Goal: Answer question/provide support: Share knowledge or assist other users

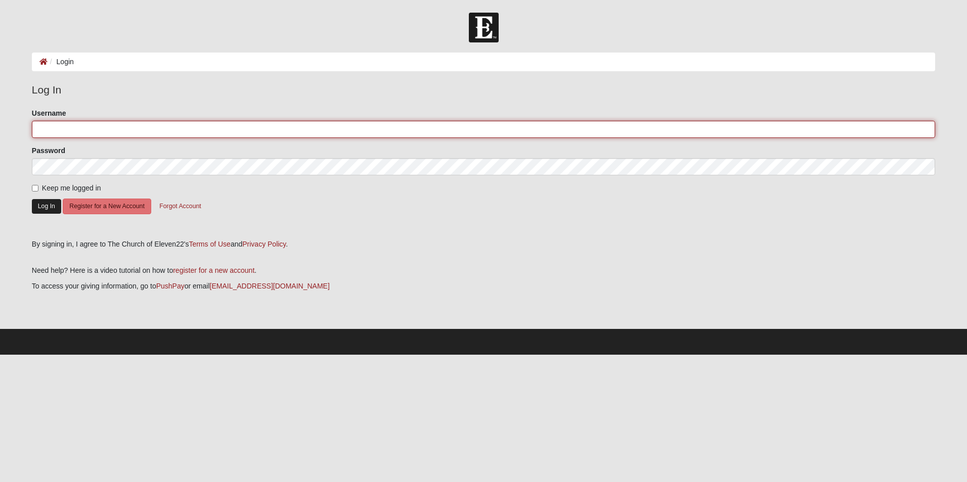
type input "jbrown720"
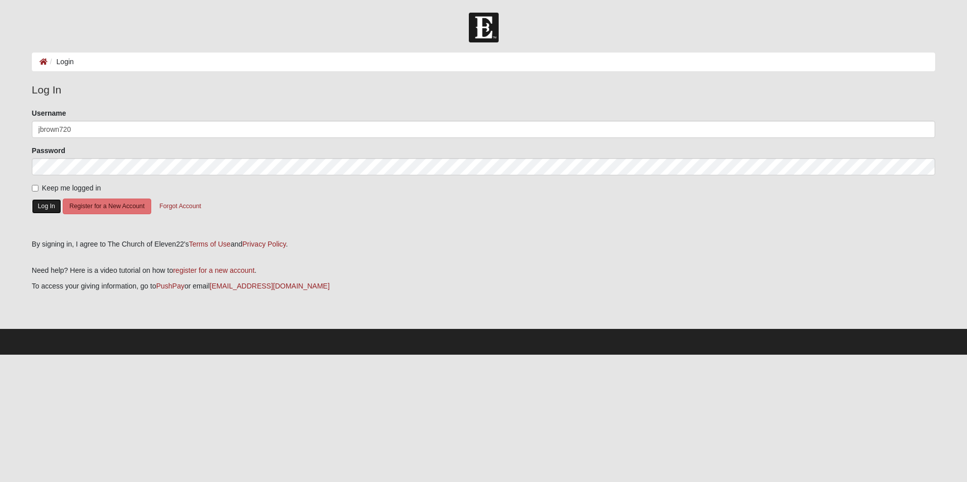
click at [50, 203] on button "Log In" at bounding box center [46, 206] width 29 height 15
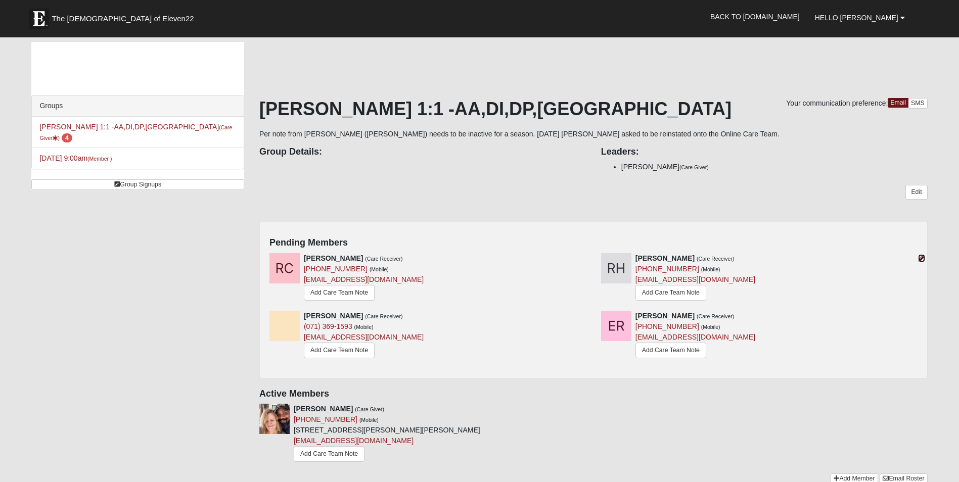
click at [922, 256] on icon at bounding box center [921, 258] width 7 height 7
click at [659, 291] on link "Add Care Team Note" at bounding box center [670, 293] width 71 height 16
click at [915, 314] on div at bounding box center [919, 316] width 11 height 11
click at [917, 314] on div at bounding box center [919, 316] width 11 height 11
click at [918, 314] on icon at bounding box center [921, 315] width 7 height 7
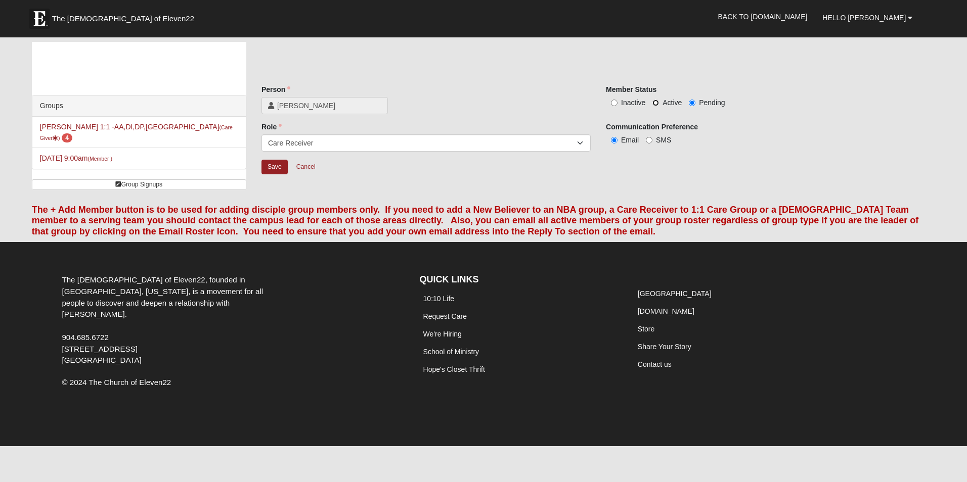
click at [653, 101] on input "Active" at bounding box center [655, 103] width 7 height 7
radio input "true"
click at [271, 165] on input "Save" at bounding box center [274, 167] width 26 height 15
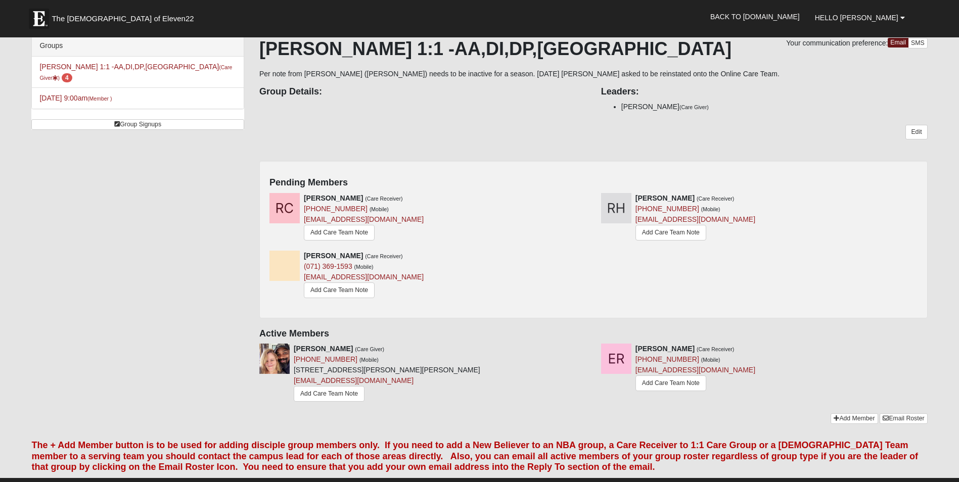
scroll to position [105, 0]
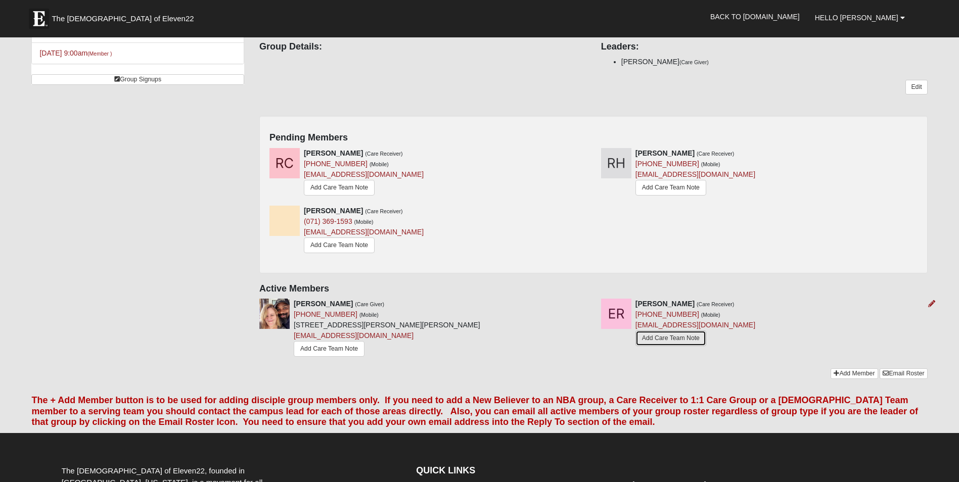
click at [683, 334] on link "Add Care Team Note" at bounding box center [670, 339] width 71 height 16
click at [670, 340] on link "Add Care Team Note" at bounding box center [670, 339] width 71 height 16
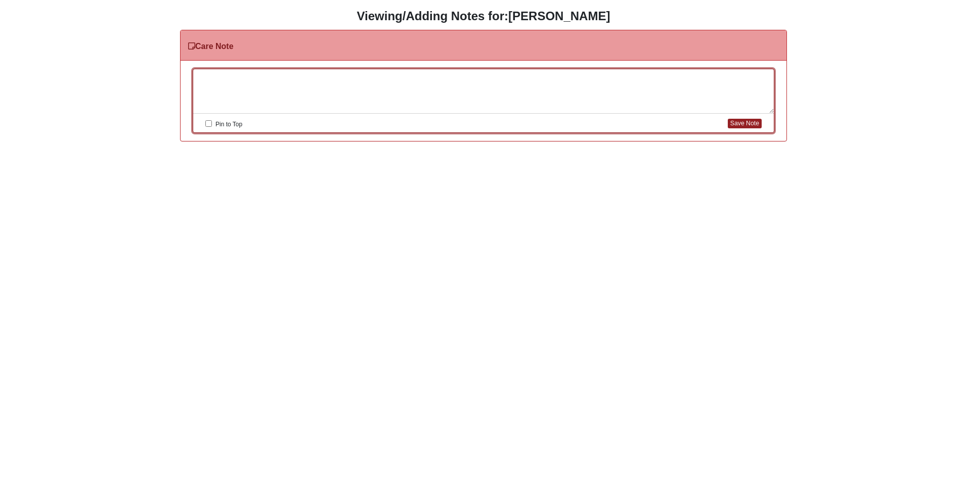
click at [271, 77] on div at bounding box center [483, 91] width 580 height 44
click at [745, 124] on button "Save Note" at bounding box center [744, 124] width 34 height 10
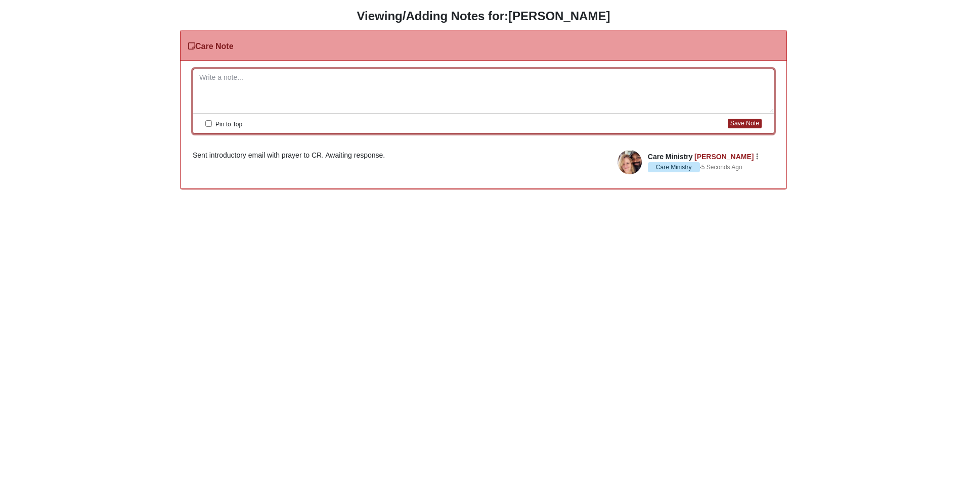
click at [915, 113] on div "HTML Content Viewing/Adding Notes for: Ed Rayner Care Note Please correct the f…" at bounding box center [483, 99] width 951 height 180
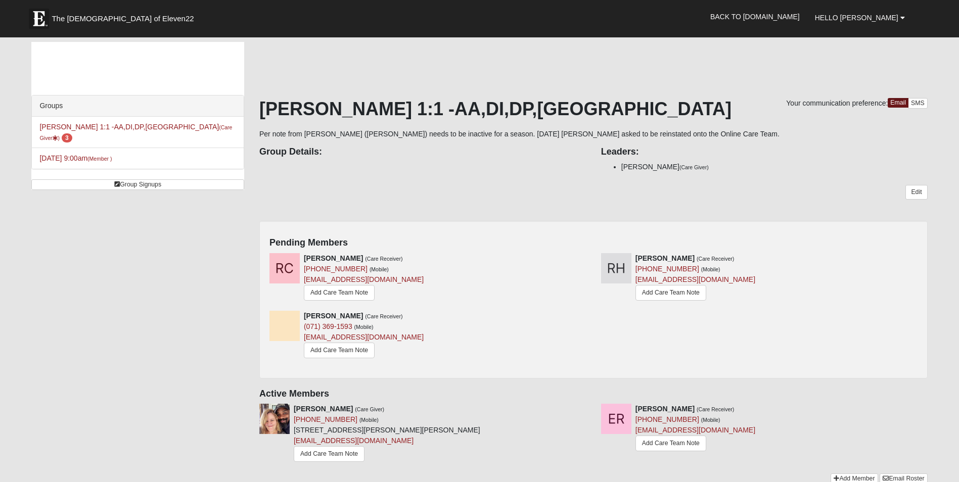
scroll to position [99, 0]
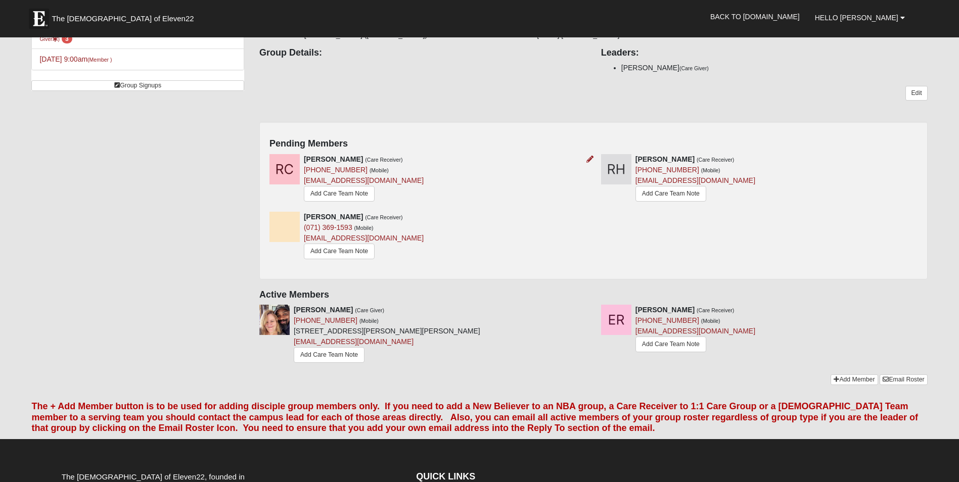
click at [587, 154] on div at bounding box center [587, 159] width 11 height 11
click at [590, 157] on icon at bounding box center [589, 159] width 7 height 7
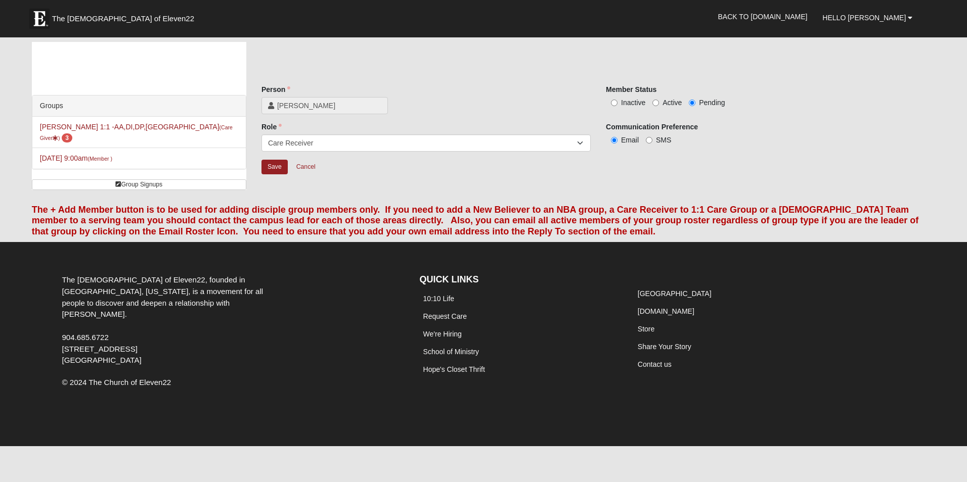
click at [655, 107] on label "Active" at bounding box center [666, 103] width 29 height 10
click at [655, 106] on input "Active" at bounding box center [655, 103] width 7 height 7
radio input "true"
click at [280, 165] on input "Save" at bounding box center [274, 167] width 26 height 15
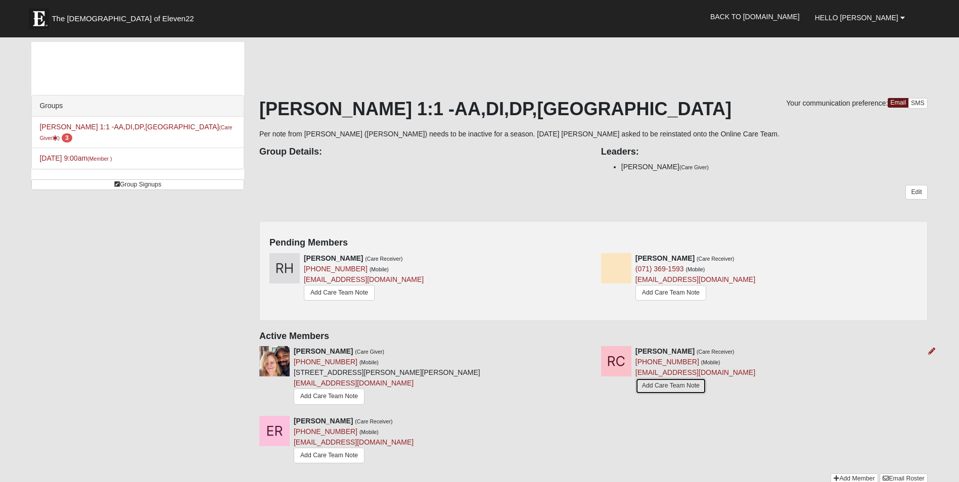
click at [667, 386] on link "Add Care Team Note" at bounding box center [670, 386] width 71 height 16
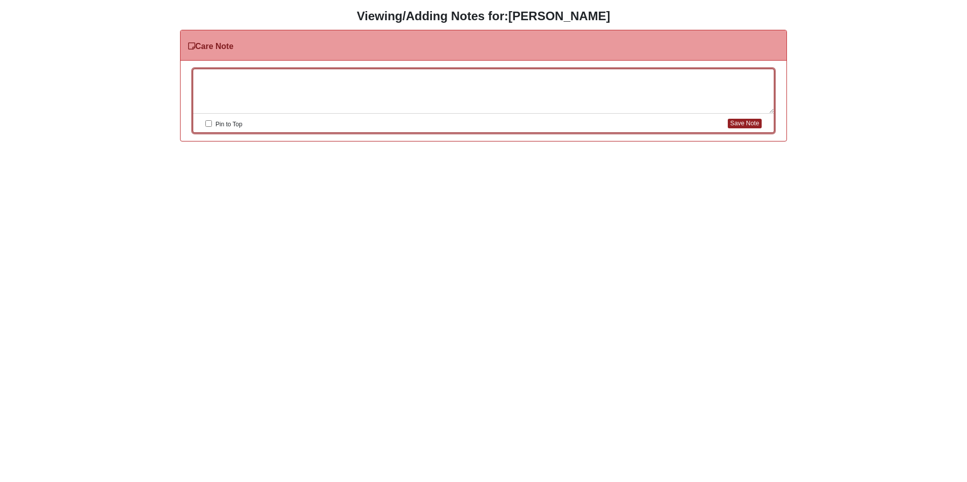
click at [260, 73] on div at bounding box center [483, 91] width 580 height 44
click at [743, 126] on button "Save Note" at bounding box center [744, 124] width 34 height 10
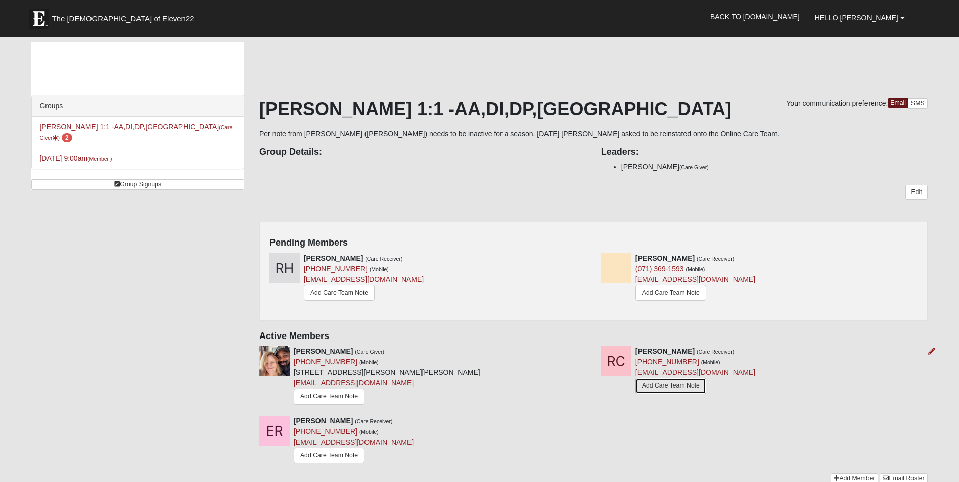
click at [669, 385] on link "Add Care Team Note" at bounding box center [670, 386] width 71 height 16
click at [352, 291] on link "Add Care Team Note" at bounding box center [339, 293] width 71 height 16
click at [371, 278] on link "hyserronnie069@gmail.com" at bounding box center [364, 279] width 120 height 8
click at [332, 281] on link "hyserronnie069@gmail.com" at bounding box center [364, 279] width 120 height 8
click at [922, 260] on icon at bounding box center [921, 258] width 7 height 7
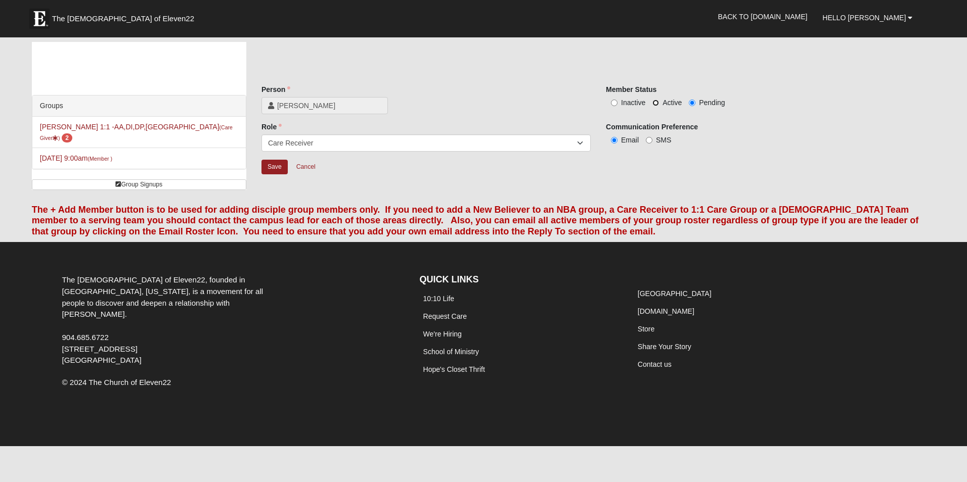
click at [655, 102] on input "Active" at bounding box center [655, 103] width 7 height 7
radio input "true"
click at [273, 168] on input "Save" at bounding box center [274, 167] width 26 height 15
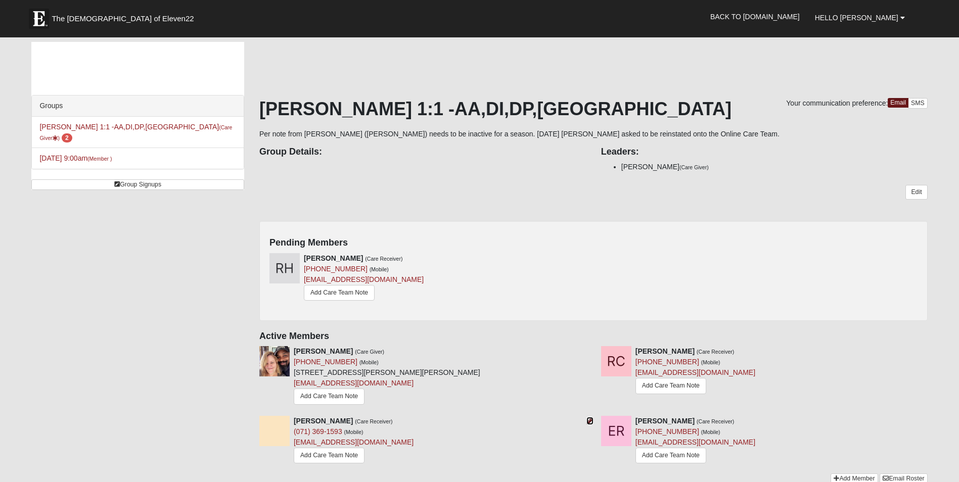
click at [591, 417] on link at bounding box center [589, 421] width 7 height 8
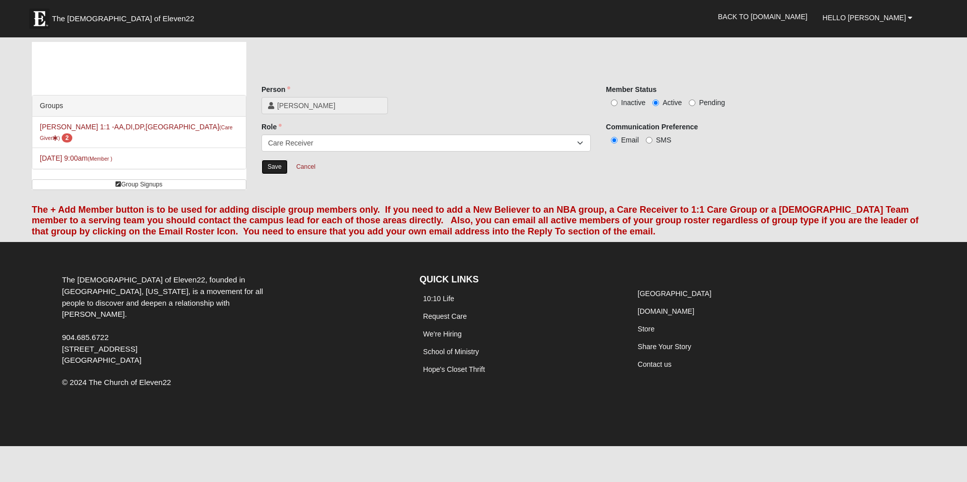
click at [273, 163] on input "Save" at bounding box center [274, 167] width 26 height 15
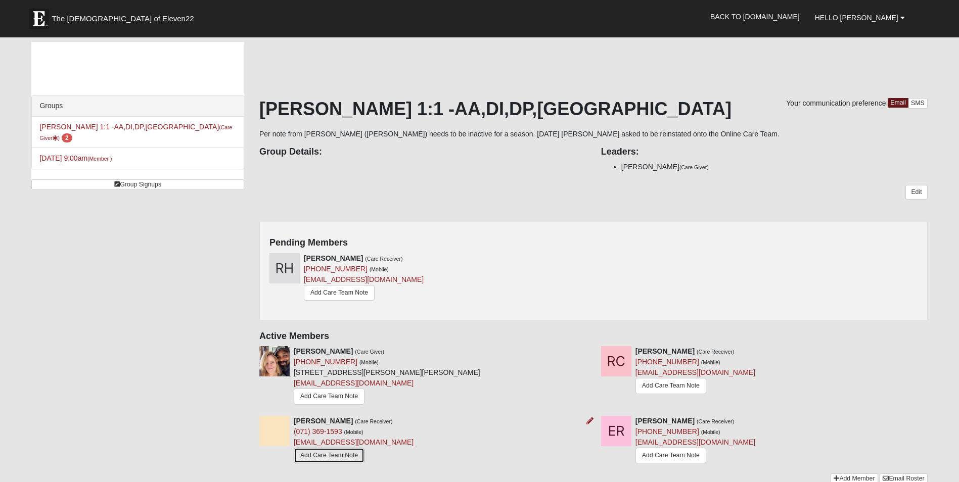
click at [324, 454] on link "Add Care Team Note" at bounding box center [329, 456] width 71 height 16
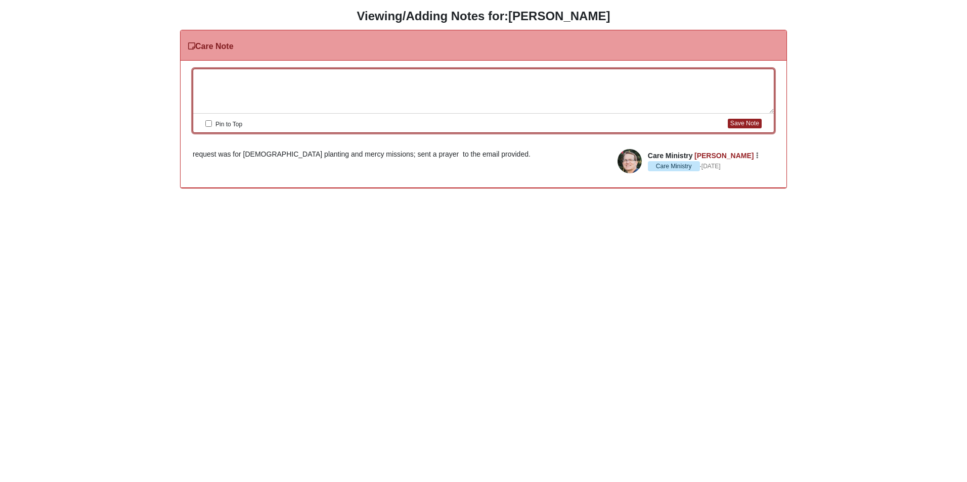
click at [263, 73] on div at bounding box center [483, 91] width 580 height 44
click at [288, 71] on div "Sent a prayer to Amos." at bounding box center [483, 91] width 580 height 44
click at [742, 121] on button "Save Note" at bounding box center [744, 124] width 34 height 10
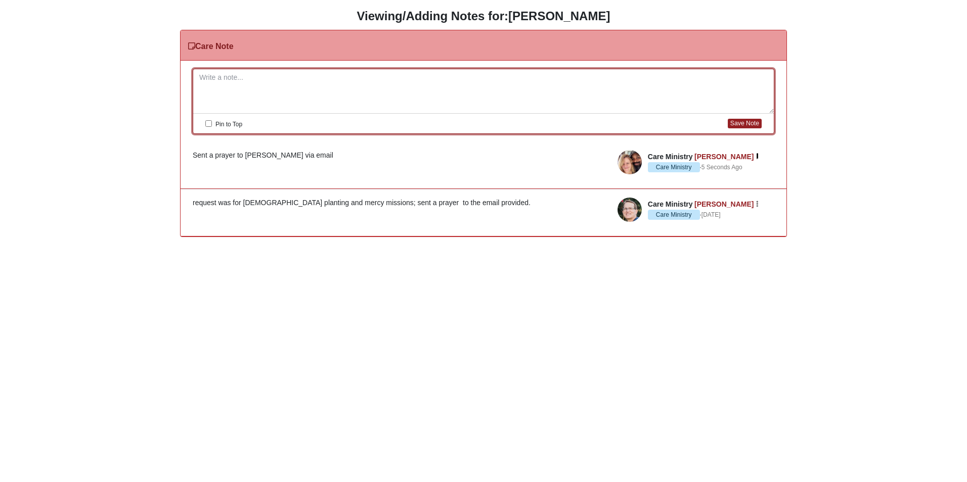
click at [758, 156] on icon "button" at bounding box center [757, 157] width 3 height 6
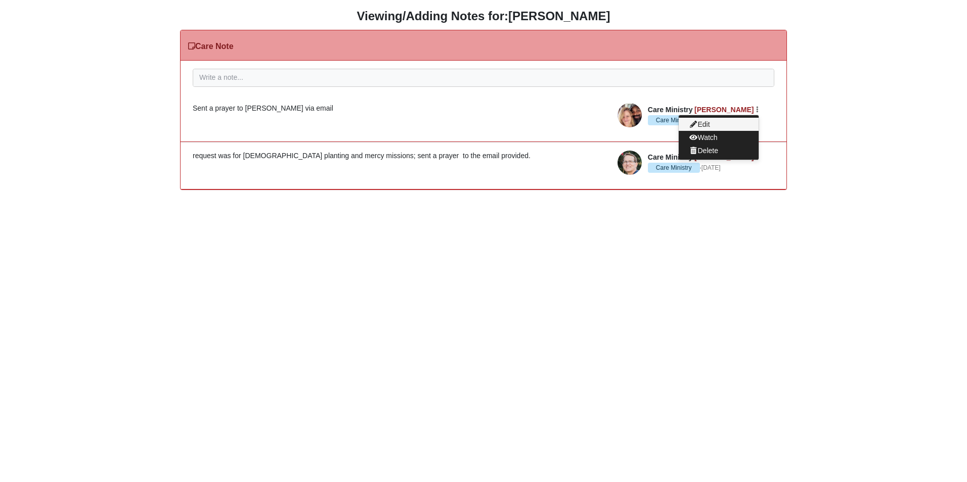
click at [704, 126] on button "Edit" at bounding box center [718, 124] width 80 height 13
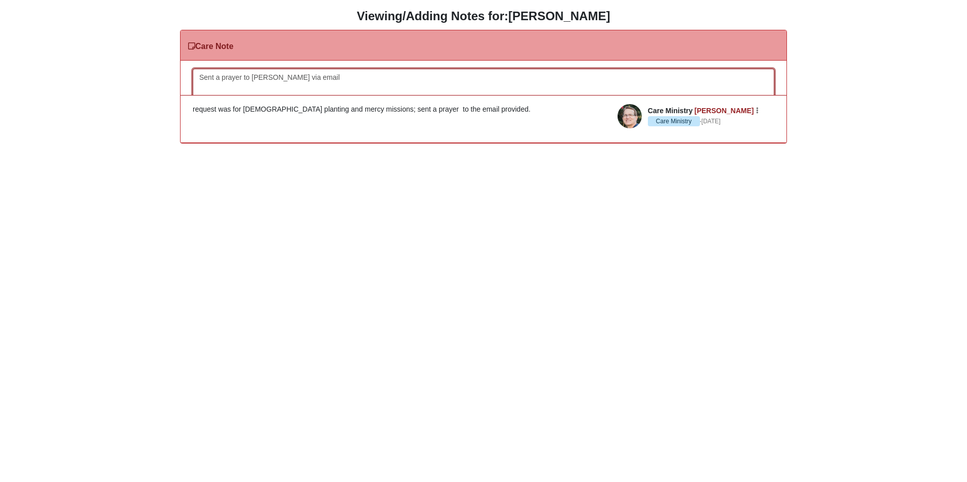
scroll to position [17, 0]
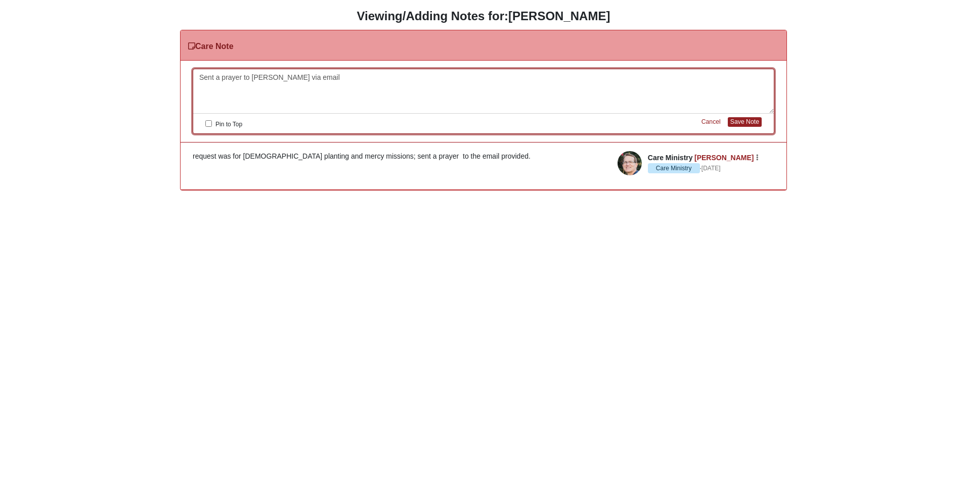
click at [266, 78] on div "Sent a prayer to Amos via email" at bounding box center [483, 91] width 580 height 44
click at [269, 76] on div "Sent a prayer to Amos via email" at bounding box center [483, 91] width 580 height 44
click at [748, 125] on button "Save Note" at bounding box center [744, 122] width 34 height 10
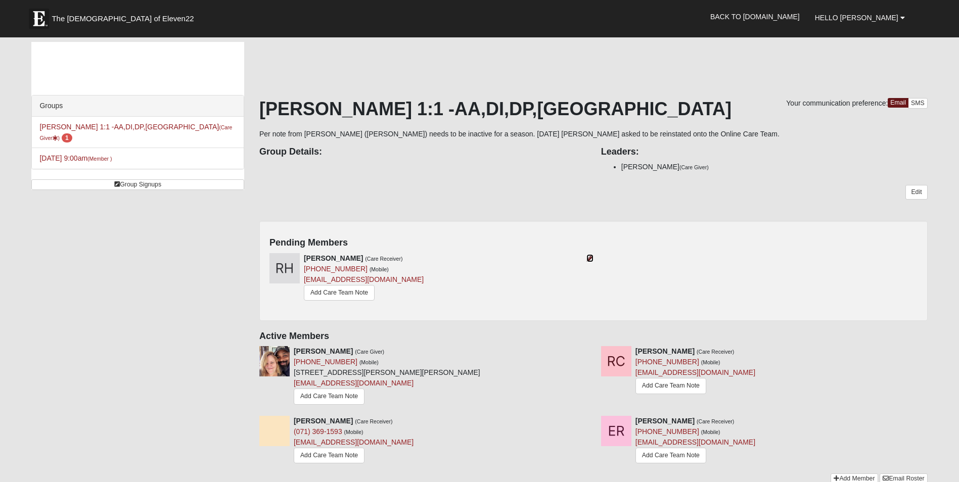
click at [590, 261] on icon at bounding box center [589, 258] width 7 height 7
click at [588, 259] on icon at bounding box center [589, 258] width 7 height 7
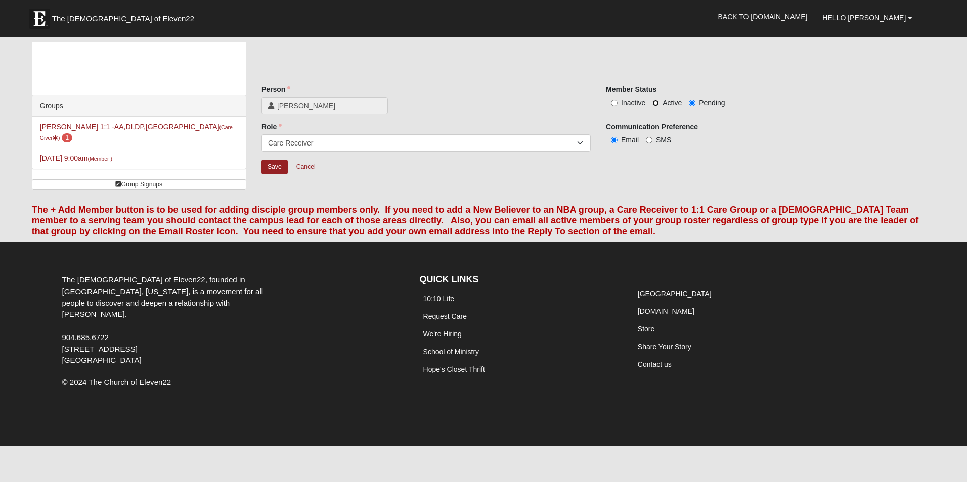
click at [652, 102] on input "Active" at bounding box center [655, 103] width 7 height 7
radio input "true"
click at [276, 164] on input "Save" at bounding box center [274, 167] width 26 height 15
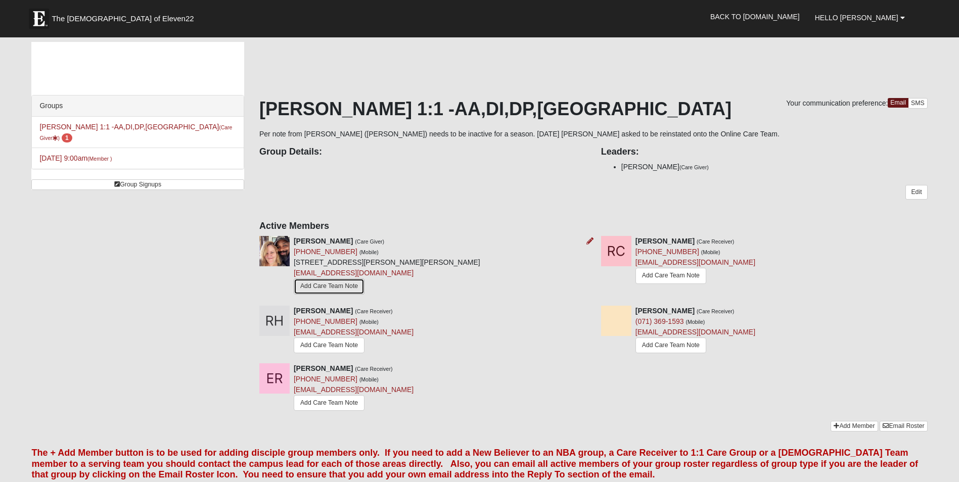
click at [337, 284] on link "Add Care Team Note" at bounding box center [329, 287] width 71 height 16
click at [326, 343] on link "Add Care Team Note" at bounding box center [329, 346] width 71 height 16
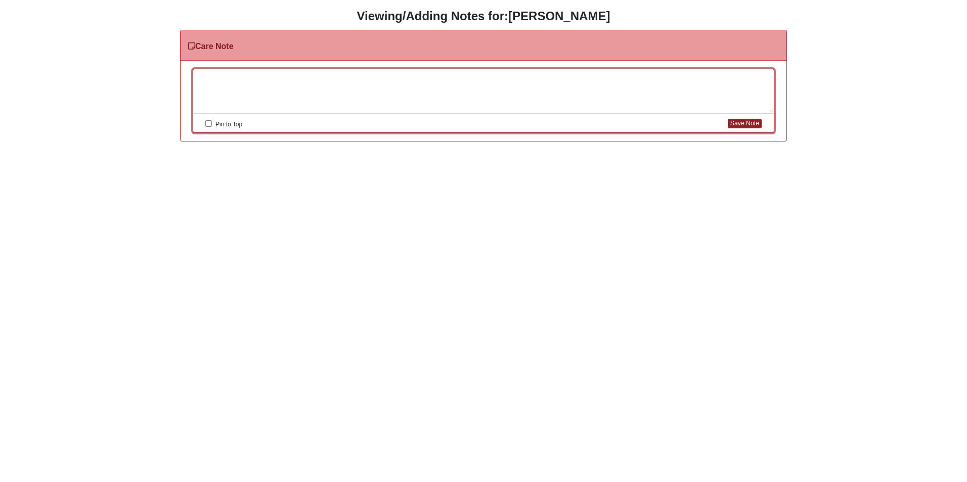
click at [262, 73] on div at bounding box center [483, 91] width 580 height 44
click at [290, 77] on div "Sent email to CR, awaiting reponse." at bounding box center [483, 91] width 580 height 44
click at [742, 121] on button "Save Note" at bounding box center [744, 124] width 34 height 10
